Goal: Find contact information: Find contact information

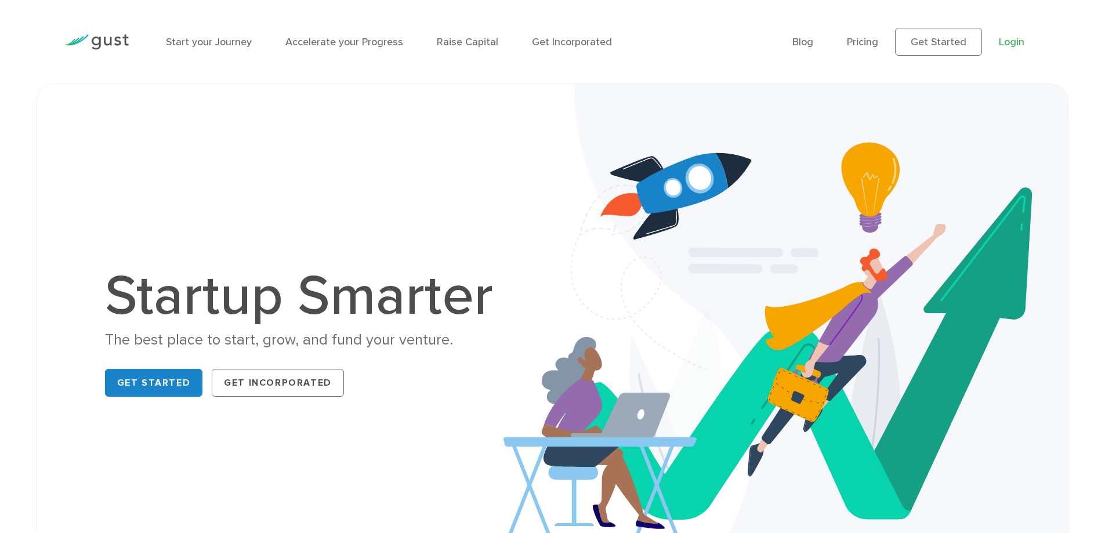
click at [1011, 40] on link "Login" at bounding box center [1012, 42] width 26 height 12
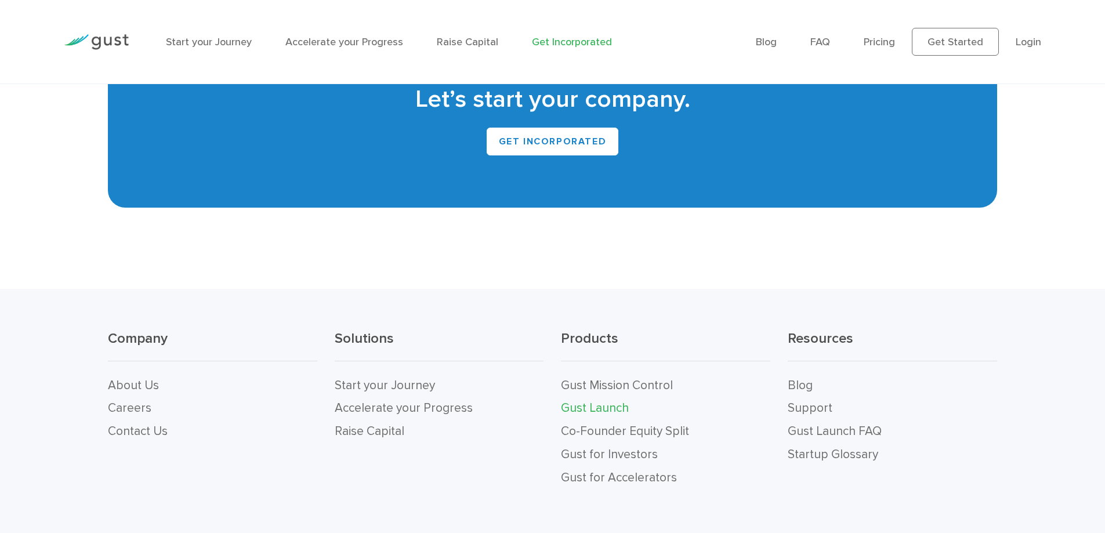
scroll to position [7298, 0]
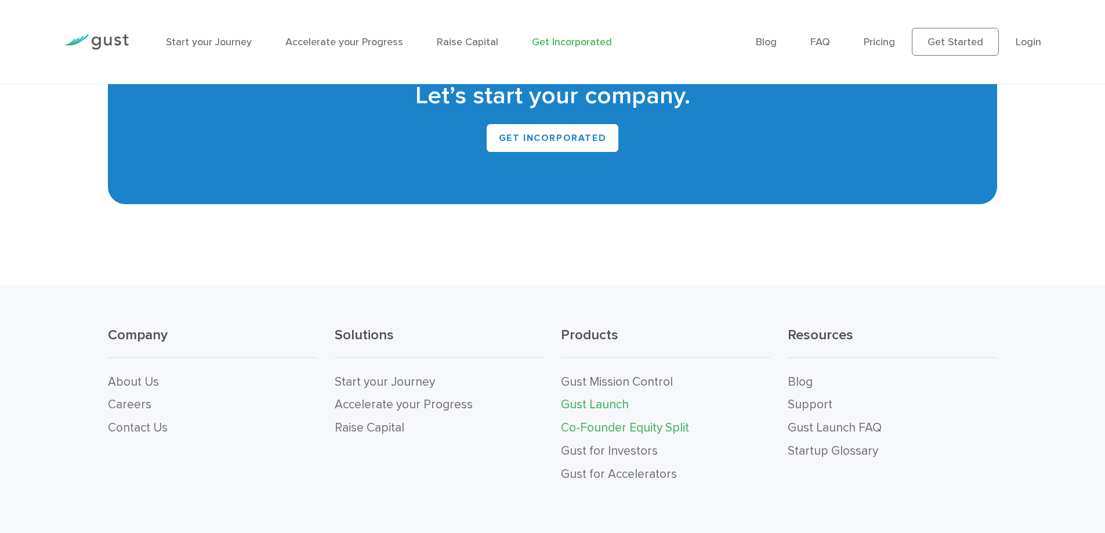
click at [621, 420] on link "Co-Founder Equity Split" at bounding box center [625, 427] width 128 height 14
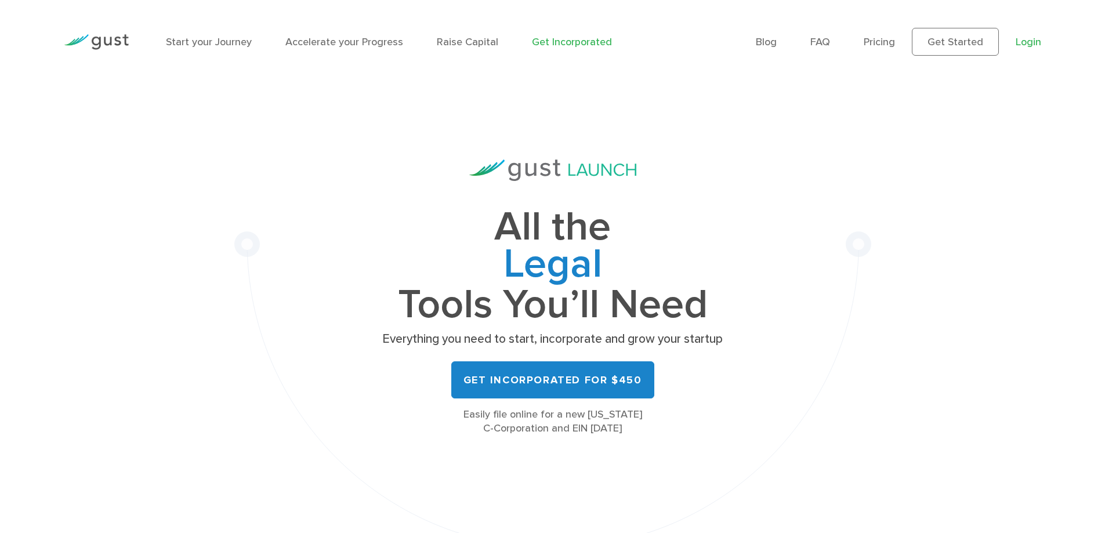
click at [1027, 43] on link "Login" at bounding box center [1029, 42] width 26 height 12
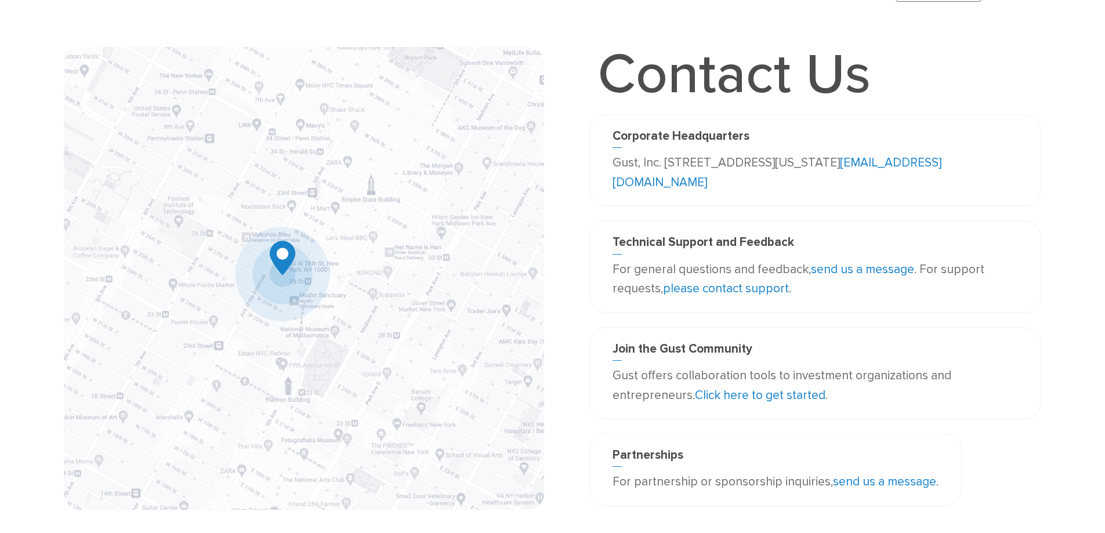
scroll to position [50, 0]
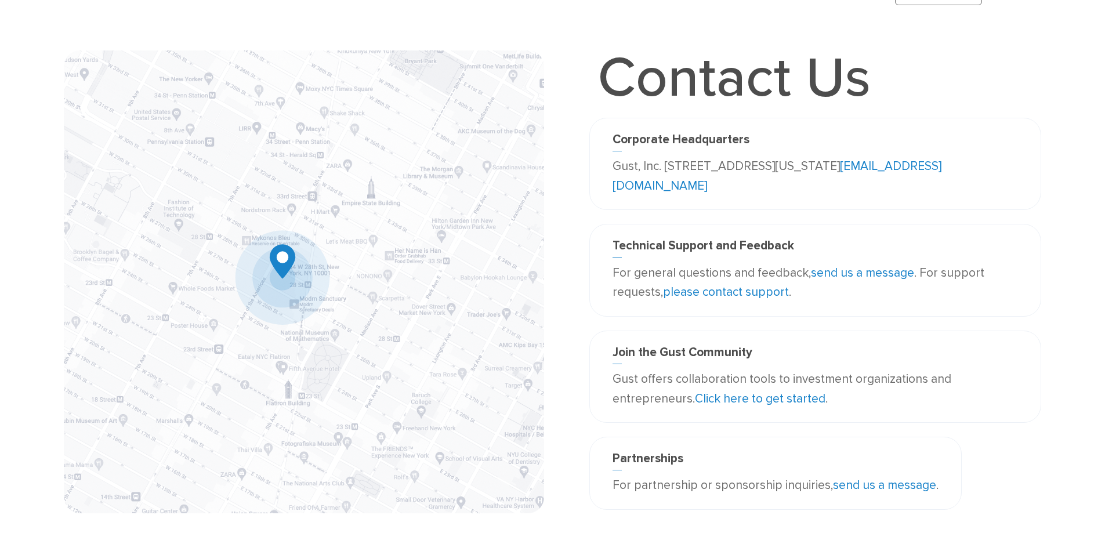
click at [845, 274] on link "send us a message" at bounding box center [862, 273] width 103 height 14
drag, startPoint x: 720, startPoint y: 291, endPoint x: 691, endPoint y: 298, distance: 29.8
click at [691, 298] on link "please contact support" at bounding box center [726, 292] width 126 height 14
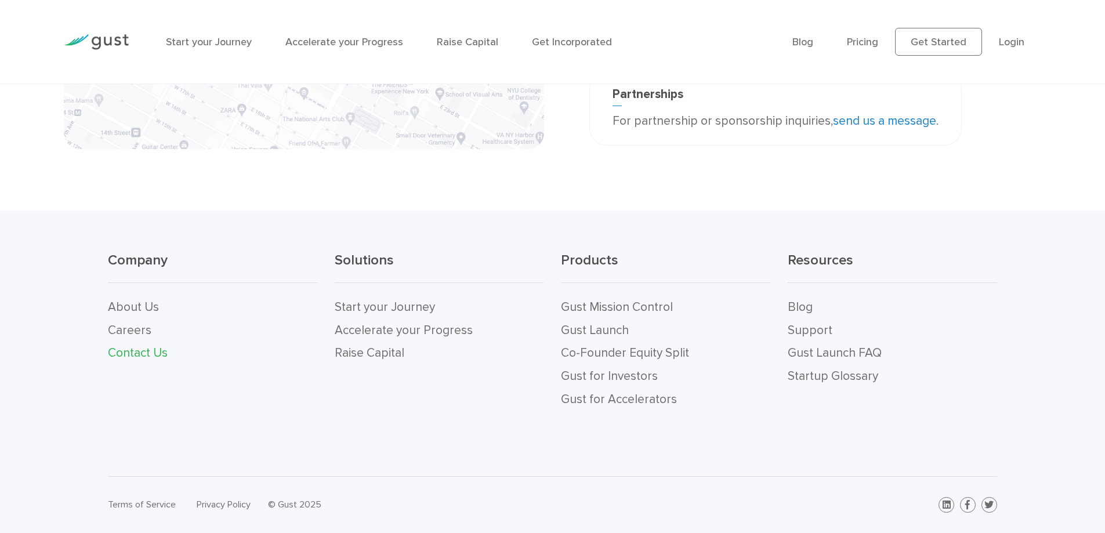
scroll to position [0, 0]
